Goal: Check status: Check status

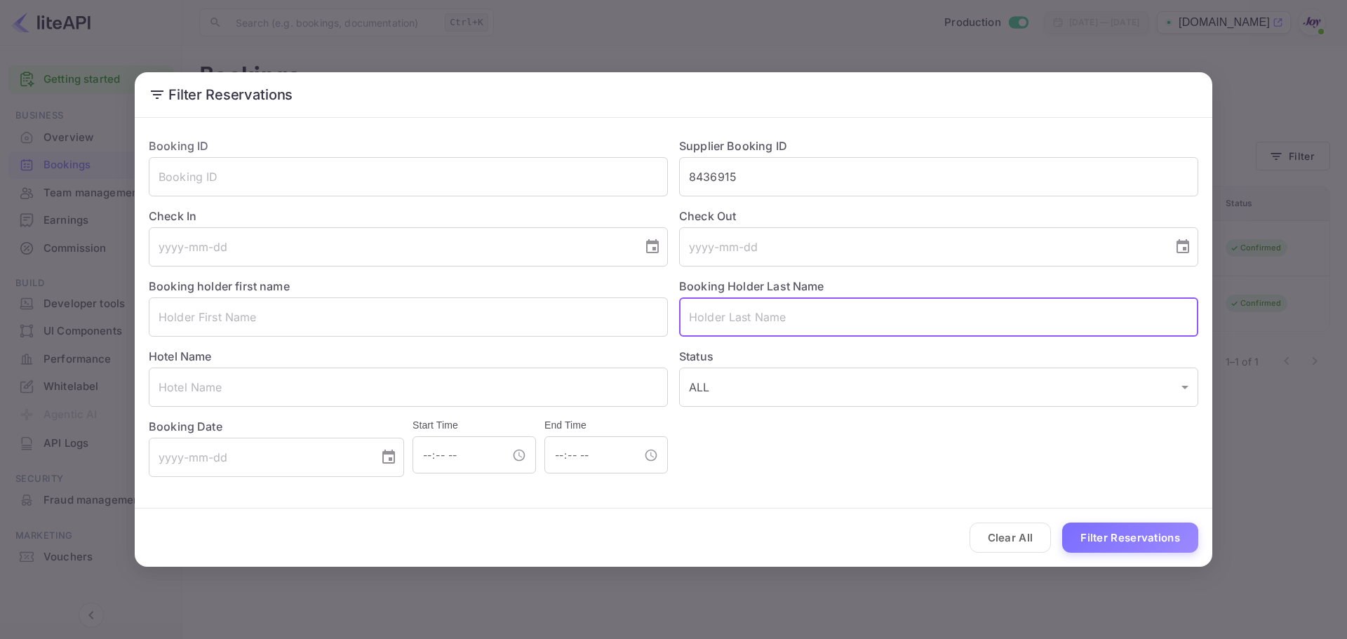
click at [719, 335] on input "text" at bounding box center [938, 317] width 519 height 39
paste input "[PERSON_NAME]"
type input "[PERSON_NAME]"
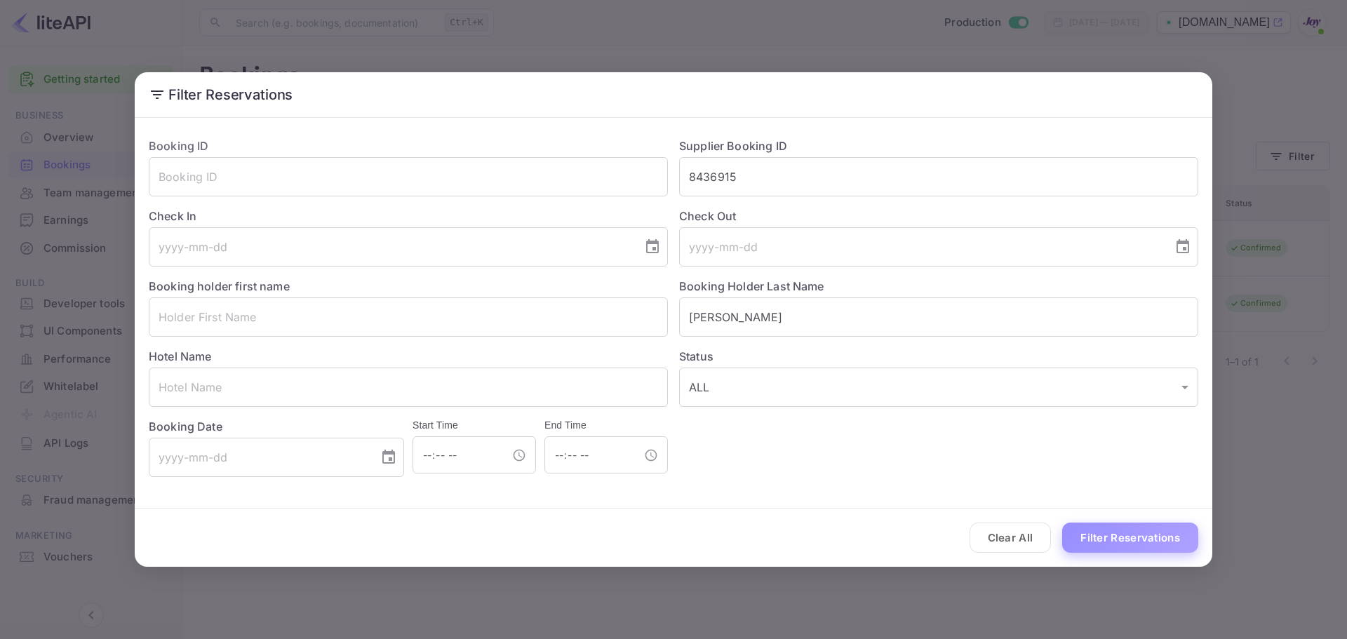
click at [1105, 534] on button "Filter Reservations" at bounding box center [1130, 538] width 136 height 30
click at [1111, 539] on button "Filter Reservations" at bounding box center [1130, 538] width 136 height 30
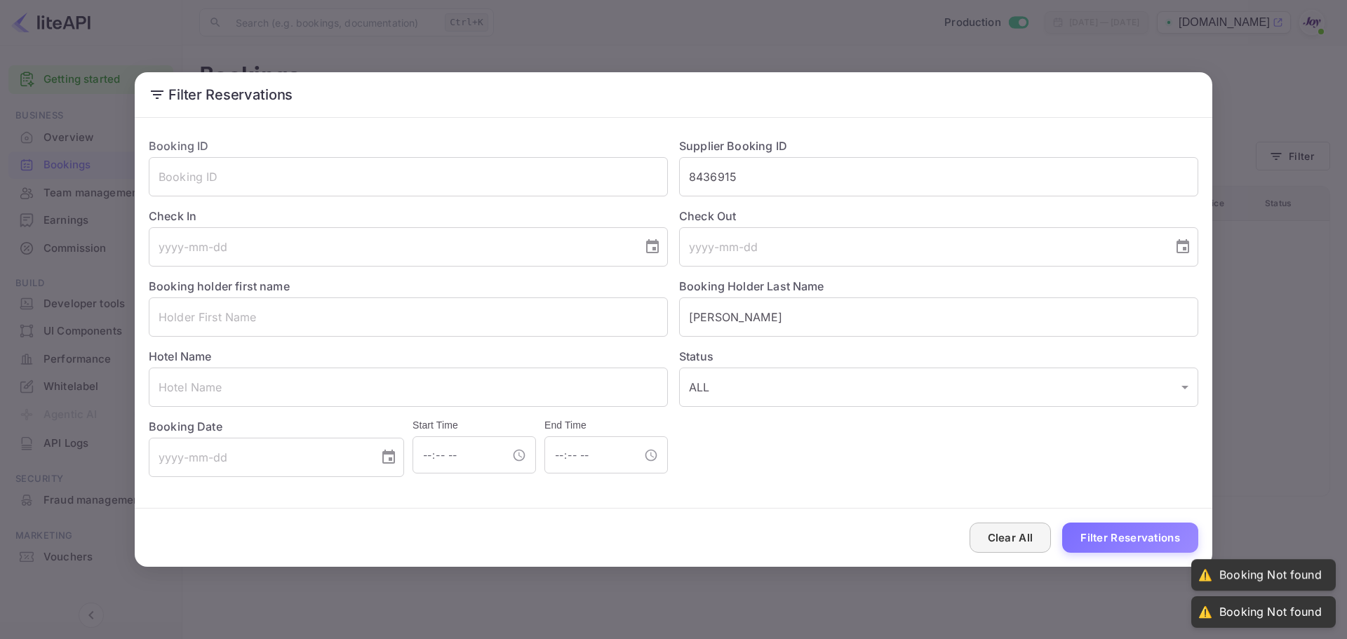
click at [992, 531] on button "Clear All" at bounding box center [1011, 538] width 82 height 30
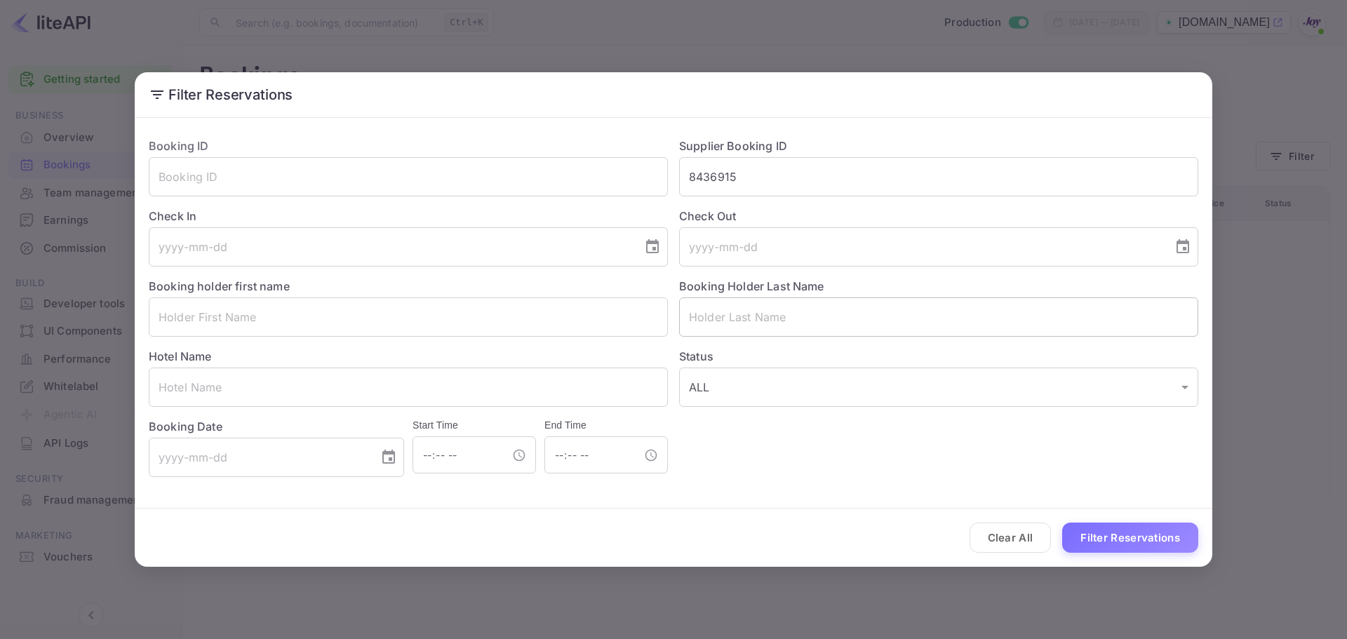
click at [757, 306] on input "text" at bounding box center [938, 317] width 519 height 39
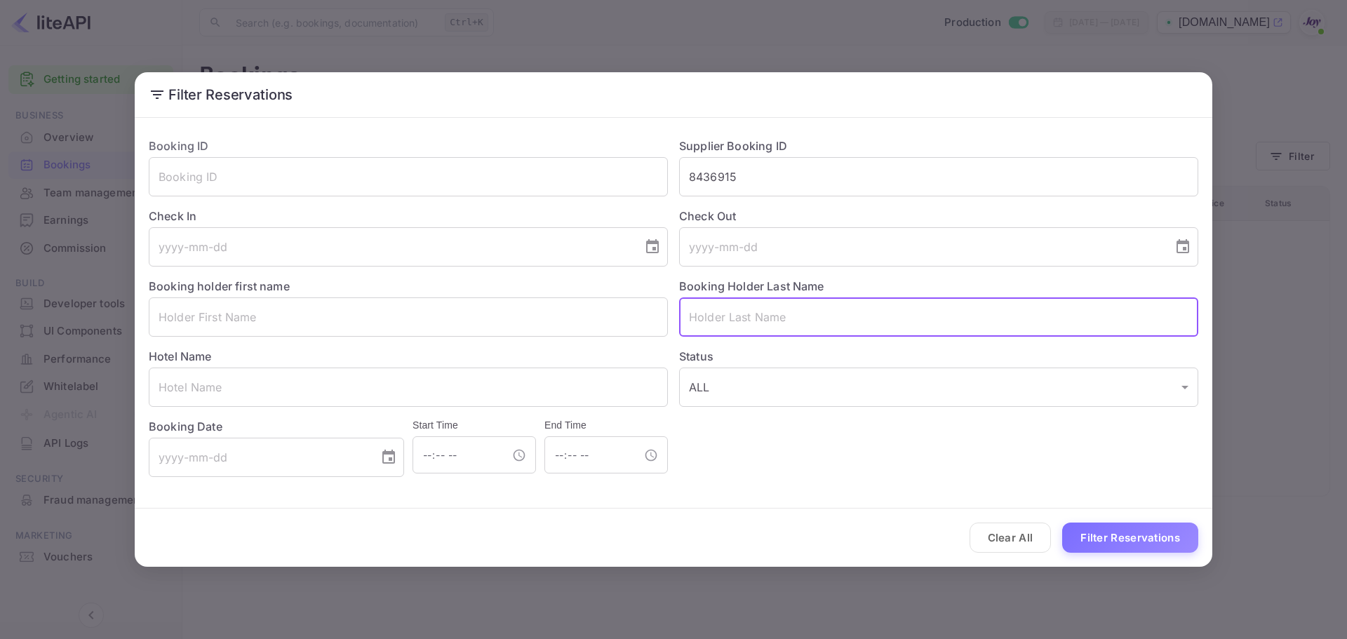
paste input "[PERSON_NAME]"
type input "[PERSON_NAME]"
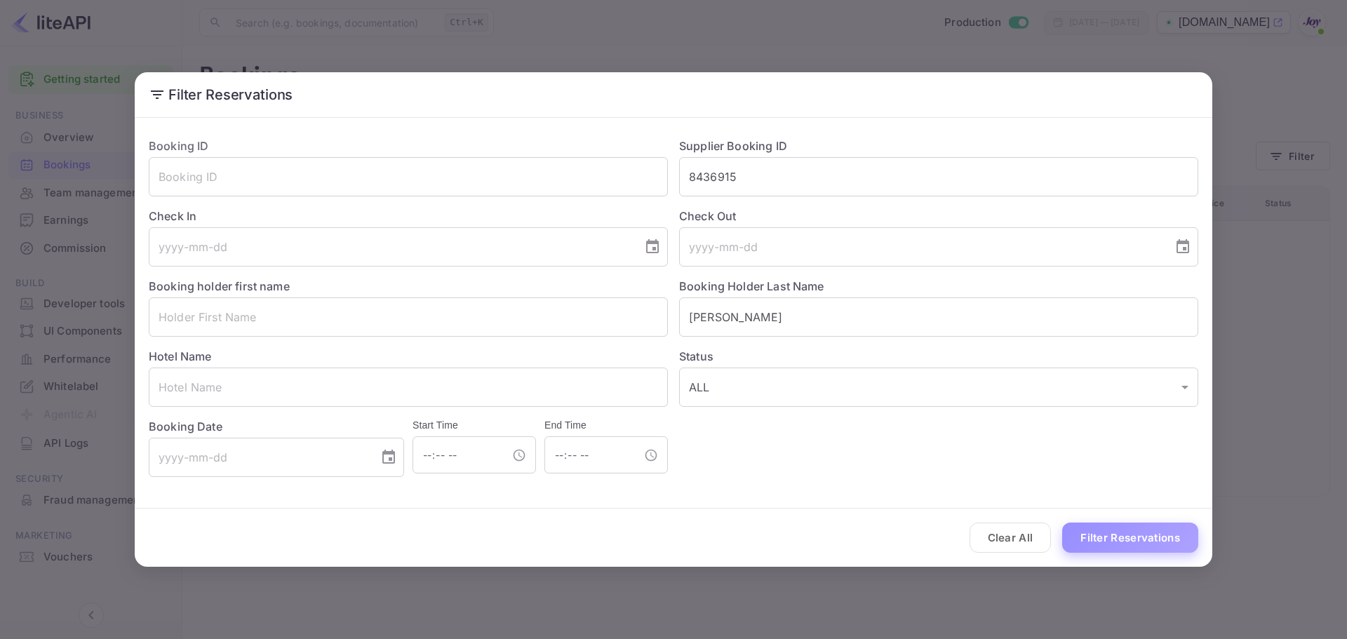
click at [1107, 547] on button "Filter Reservations" at bounding box center [1130, 538] width 136 height 30
click at [1101, 542] on button "Filter Reservations" at bounding box center [1130, 538] width 136 height 30
drag, startPoint x: 429, startPoint y: 27, endPoint x: 369, endPoint y: 15, distance: 61.5
click at [429, 27] on div "Filter Reservations Booking ID ​ Supplier Booking ID 8436915 ​ Check In ​ Check…" at bounding box center [673, 319] width 1347 height 639
